Goal: Task Accomplishment & Management: Use online tool/utility

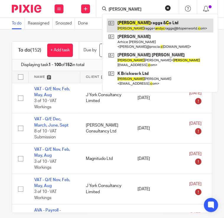
type input "[PERSON_NAME]"
click at [121, 25] on link at bounding box center [160, 26] width 107 height 14
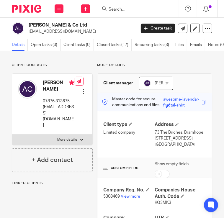
scroll to position [118, 0]
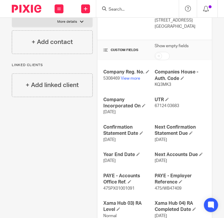
click at [109, 79] on span "5308469" at bounding box center [111, 79] width 17 height 4
click at [158, 85] on span "KQ3MK3" at bounding box center [163, 85] width 17 height 4
copy span "KQ3MK3"
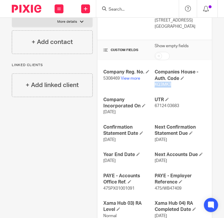
click at [137, 9] on input "Search" at bounding box center [134, 9] width 53 height 5
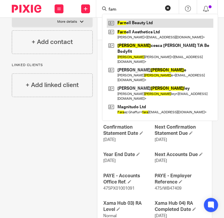
type input "farn"
click at [135, 21] on link at bounding box center [160, 23] width 107 height 9
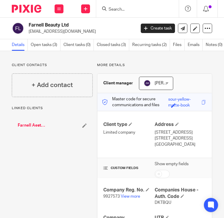
scroll to position [59, 0]
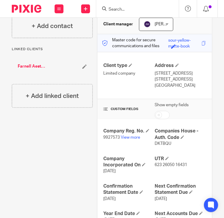
click at [115, 140] on span "9927573" at bounding box center [111, 138] width 17 height 4
copy p "9927573"
click at [164, 146] on span "DKTBQU" at bounding box center [163, 144] width 17 height 4
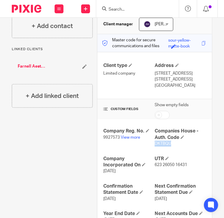
copy span "DKTBQU"
drag, startPoint x: 130, startPoint y: 6, endPoint x: 129, endPoint y: 9, distance: 3.2
click at [130, 8] on form at bounding box center [139, 8] width 63 height 7
click at [129, 9] on input "Search" at bounding box center [134, 9] width 53 height 5
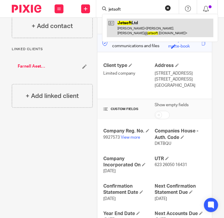
type input "jetsoft"
click at [127, 30] on link at bounding box center [160, 28] width 107 height 18
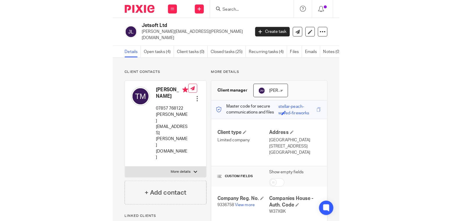
scroll to position [89, 0]
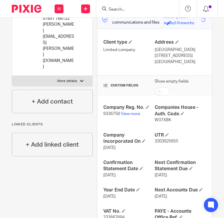
click at [109, 112] on span "9336758" at bounding box center [111, 114] width 17 height 4
copy p "9336758"
click at [158, 117] on p "W37XBK" at bounding box center [180, 120] width 51 height 6
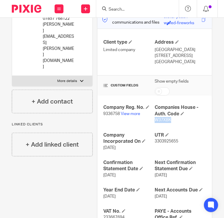
copy span "W37XBK"
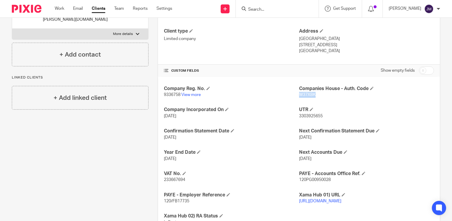
click at [224, 10] on input "Search" at bounding box center [273, 9] width 53 height 5
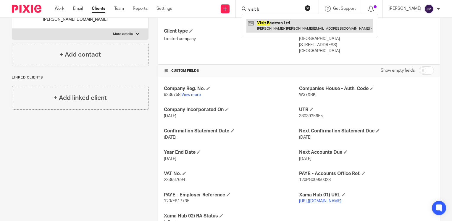
type input "visit b"
click at [224, 23] on link at bounding box center [309, 26] width 127 height 14
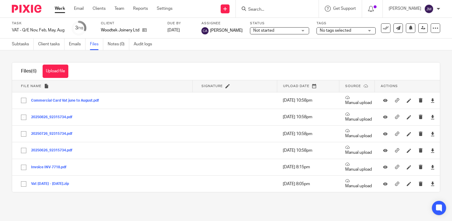
drag, startPoint x: 432, startPoint y: 101, endPoint x: -1, endPoint y: 105, distance: 432.9
click at [0, 105] on html "Work Email Clients Team Reports Settings Work Email Clients Team Reports Settin…" at bounding box center [226, 110] width 452 height 221
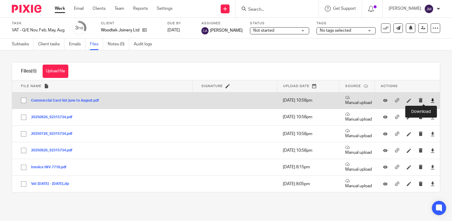
click at [224, 98] on icon at bounding box center [432, 100] width 4 height 4
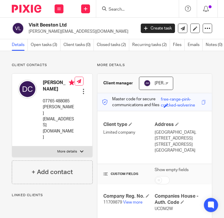
scroll to position [89, 0]
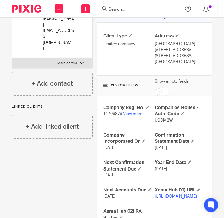
click at [113, 116] on span "11709879" at bounding box center [112, 114] width 19 height 4
copy p "11709879"
click at [156, 124] on p "UCDM2W" at bounding box center [180, 121] width 51 height 6
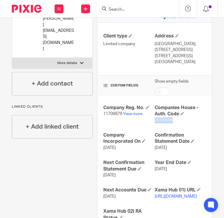
copy span "UCDM2W"
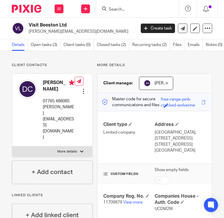
click at [127, 9] on input "Search" at bounding box center [134, 9] width 53 height 5
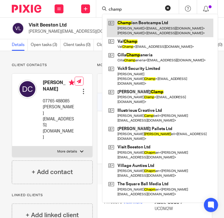
type input "champ"
click at [164, 20] on link at bounding box center [160, 28] width 107 height 18
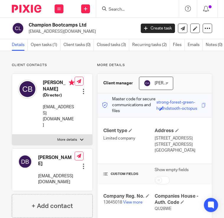
scroll to position [89, 0]
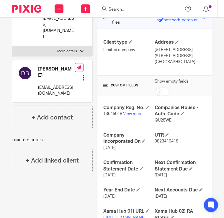
click at [110, 117] on p "13645018 View more" at bounding box center [128, 114] width 51 height 6
click at [109, 116] on span "13645018" at bounding box center [112, 114] width 19 height 4
copy p "13645018"
click at [158, 123] on span "QU28WE" at bounding box center [163, 121] width 17 height 4
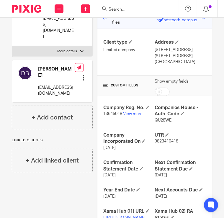
click at [158, 123] on span "QU28WE" at bounding box center [163, 121] width 17 height 4
copy span "QU28WE"
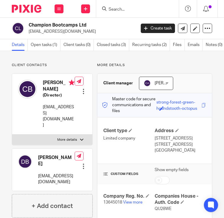
click at [137, 7] on input "Search" at bounding box center [134, 9] width 53 height 5
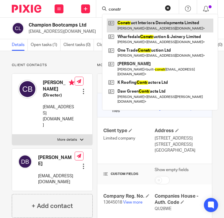
type input "constr"
click at [138, 23] on link at bounding box center [160, 26] width 107 height 14
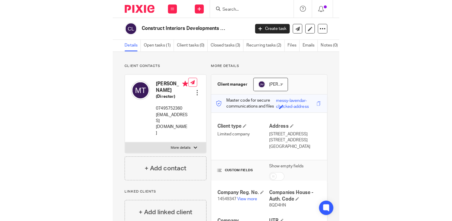
scroll to position [89, 0]
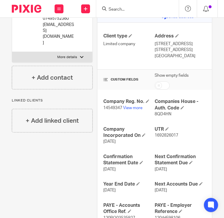
click at [107, 110] on span "14549347" at bounding box center [112, 108] width 19 height 4
copy p "14549347"
click at [157, 116] on span "8QD4HN" at bounding box center [163, 114] width 17 height 4
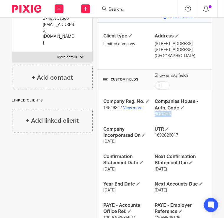
copy span "8QD4HN"
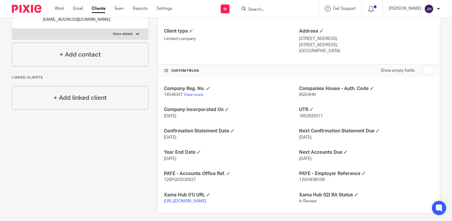
click at [224, 10] on input "Search" at bounding box center [273, 9] width 53 height 5
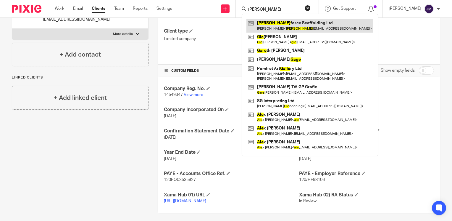
type input "gale"
click at [224, 22] on link at bounding box center [309, 26] width 127 height 14
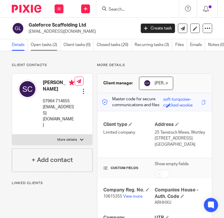
click at [45, 46] on link "Open tasks (2)" at bounding box center [46, 45] width 30 height 12
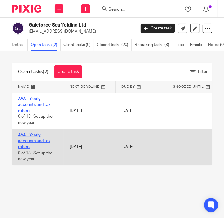
click at [34, 142] on link "AVA - Yearly accounts and tax return" at bounding box center [34, 141] width 33 height 16
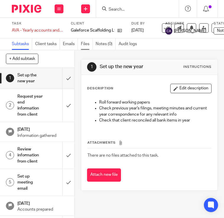
click at [83, 45] on link "Files" at bounding box center [87, 44] width 12 height 12
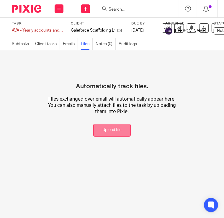
click at [114, 134] on button "Upload file" at bounding box center [112, 130] width 38 height 13
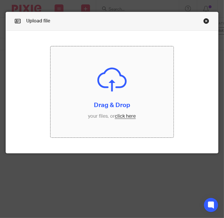
click at [147, 72] on input "file" at bounding box center [112, 91] width 123 height 91
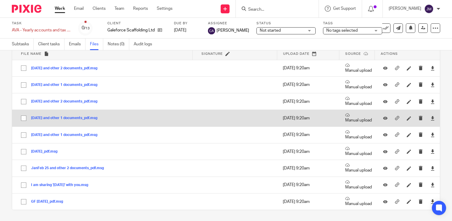
scroll to position [3, 0]
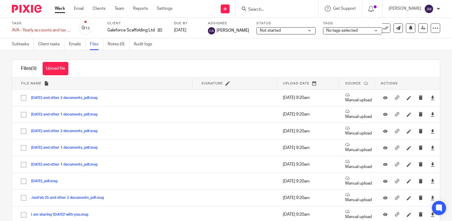
click at [224, 9] on input "Search" at bounding box center [273, 9] width 53 height 5
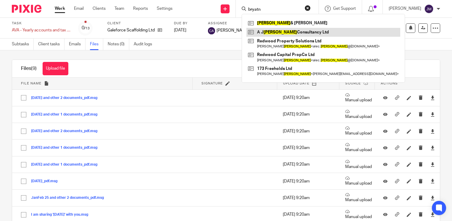
type input "bryatn"
click at [224, 33] on link at bounding box center [323, 32] width 154 height 9
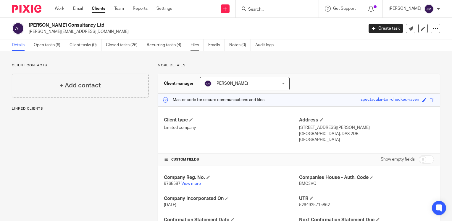
click at [198, 44] on link "Files" at bounding box center [196, 45] width 13 height 12
click at [195, 48] on link "Files" at bounding box center [196, 45] width 13 height 12
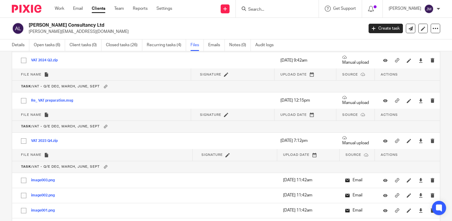
scroll to position [858, 0]
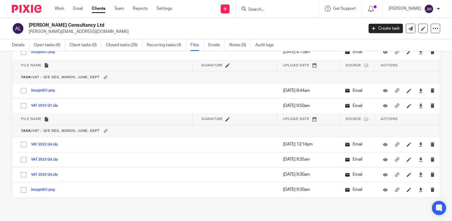
click at [276, 14] on div at bounding box center [277, 8] width 83 height 17
click at [277, 10] on input "Search" at bounding box center [273, 9] width 53 height 5
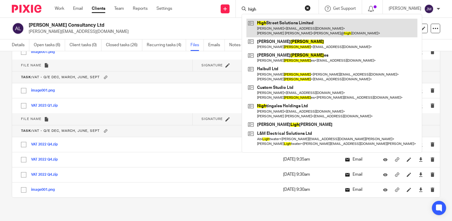
type input "high"
click at [306, 24] on link at bounding box center [331, 28] width 171 height 18
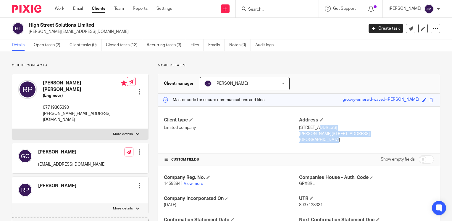
drag, startPoint x: 317, startPoint y: 141, endPoint x: 296, endPoint y: 129, distance: 24.2
click at [299, 129] on div "Address [STREET_ADDRESS] [STREET_ADDRESS] [GEOGRAPHIC_DATA]" at bounding box center [366, 130] width 135 height 26
copy div "[STREET_ADDRESS][PERSON_NAME]"
